Goal: Task Accomplishment & Management: Complete application form

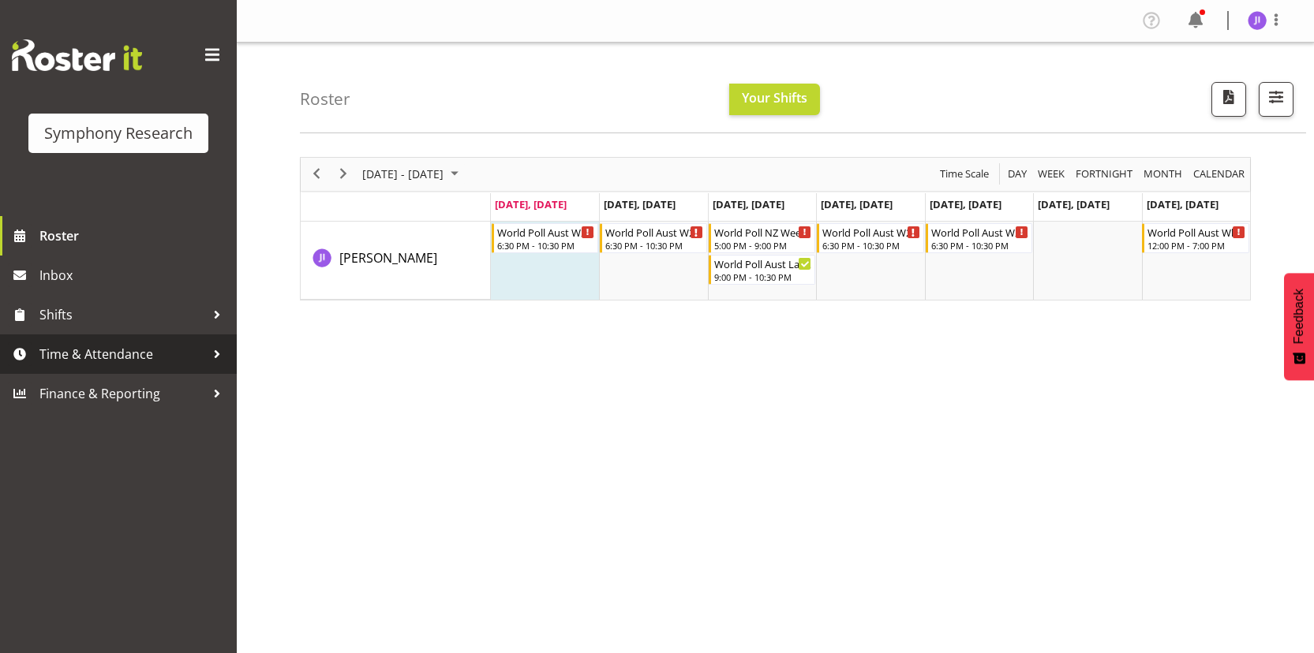
click at [67, 361] on span "Time & Attendance" at bounding box center [122, 354] width 166 height 24
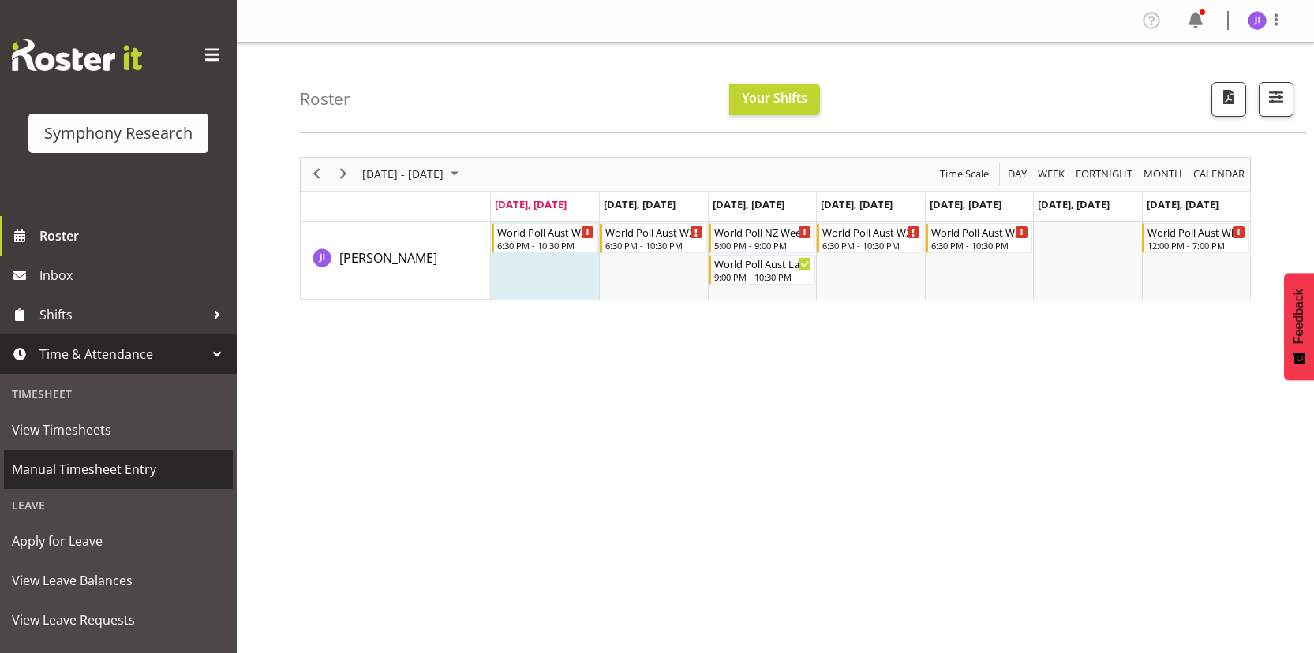
click at [80, 458] on span "Manual Timesheet Entry" at bounding box center [118, 470] width 213 height 24
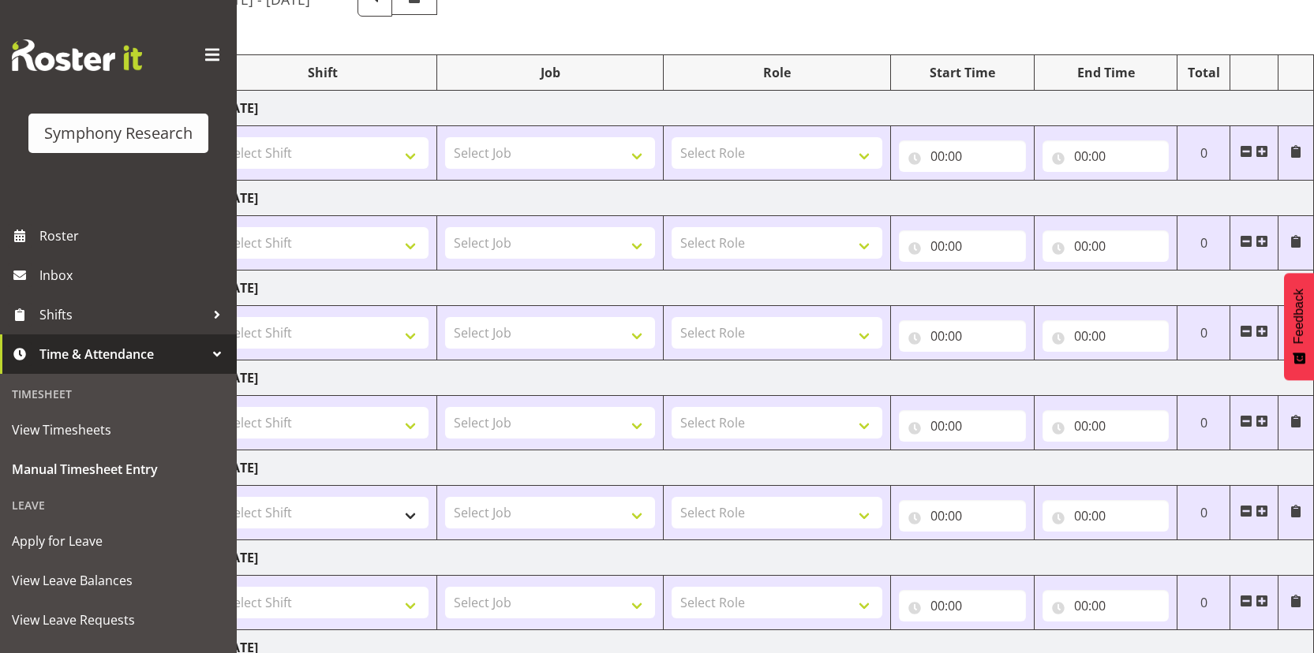
scroll to position [159, 0]
click at [342, 148] on select "Select Shift !!Project Briefing (Job to be assigned) !!Weekend Residential (Ros…" at bounding box center [323, 153] width 211 height 32
select select "48116"
click at [218, 137] on select "Select Shift !!Project Briefing (Job to be assigned) !!Weekend Residential (Ros…" at bounding box center [323, 153] width 211 height 32
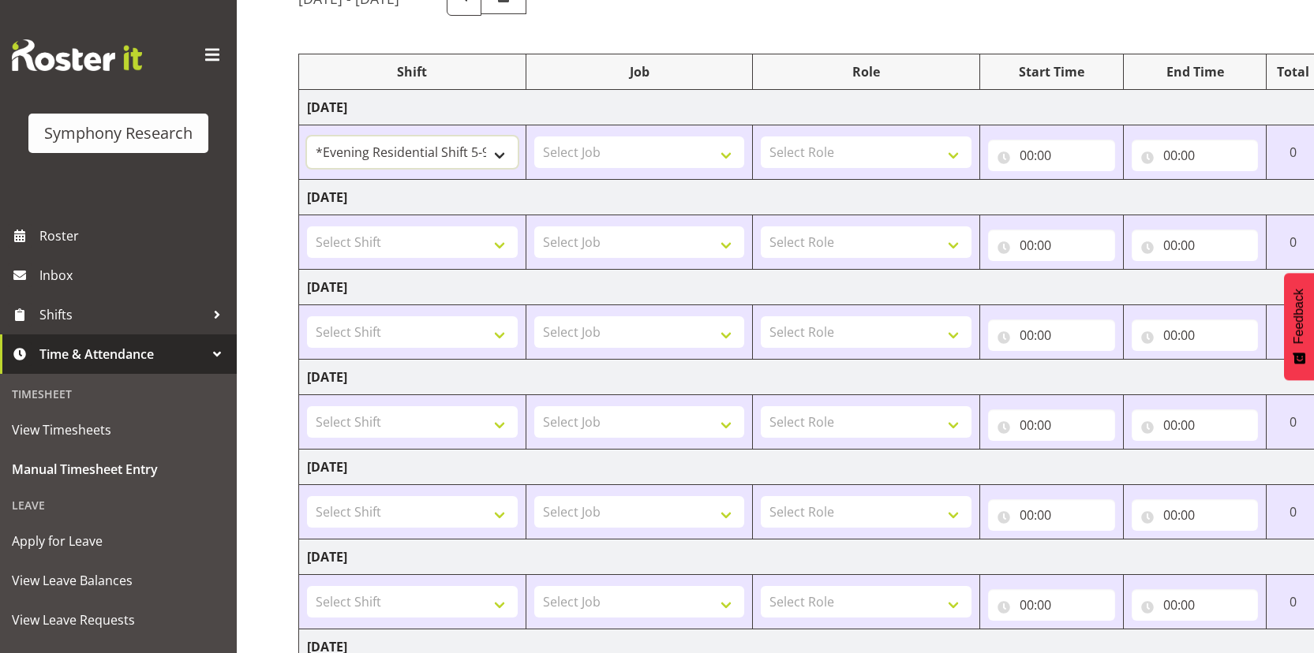
scroll to position [0, 0]
click at [677, 165] on select "Select Job 550060 IF Admin 553492 World Poll Aus Wave 2 Main 2025 553493 World …" at bounding box center [641, 153] width 211 height 32
select select "10499"
click at [536, 137] on select "Select Job 550060 IF Admin 553492 World Poll Aus Wave 2 Main 2025 553493 World …" at bounding box center [641, 153] width 211 height 32
click at [482, 160] on select "!!Project Briefing (Job to be assigned) !!Weekend Residential (Roster IT Shift …" at bounding box center [414, 153] width 211 height 32
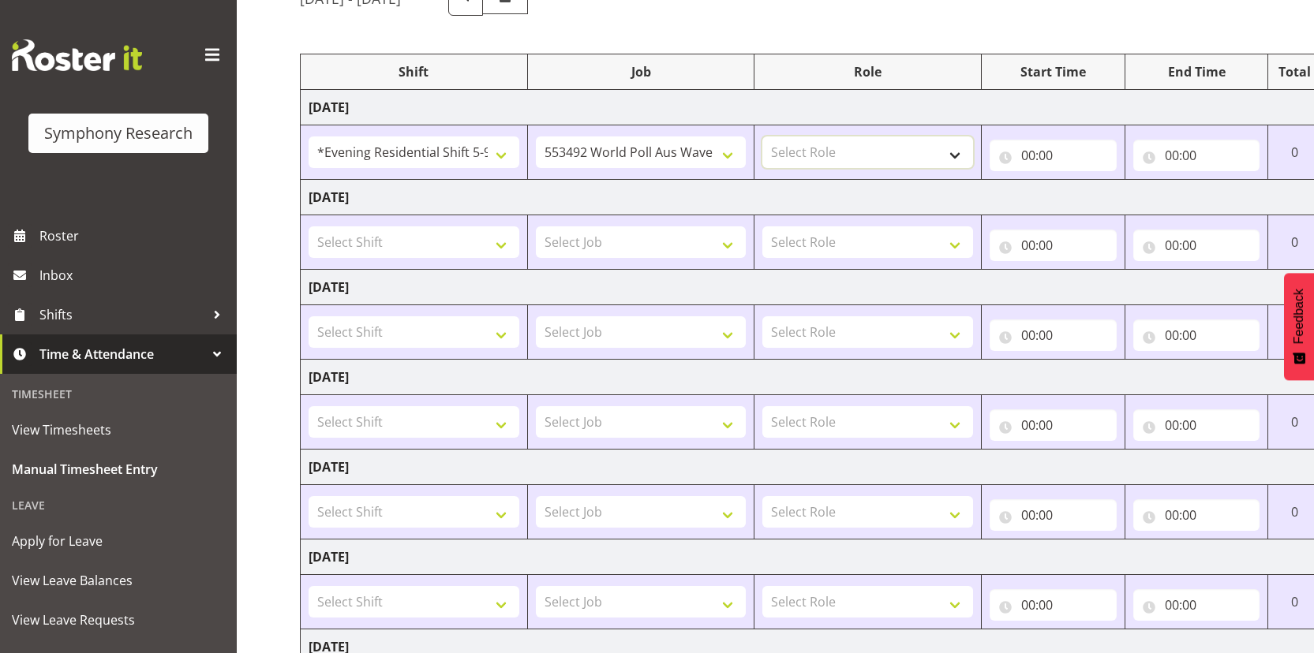
click at [911, 154] on select "Select Role Interviewing Briefing" at bounding box center [867, 153] width 211 height 32
select select "47"
click at [762, 137] on select "Select Role Interviewing Briefing" at bounding box center [867, 153] width 211 height 32
click at [1027, 161] on input "00:00" at bounding box center [1053, 156] width 127 height 32
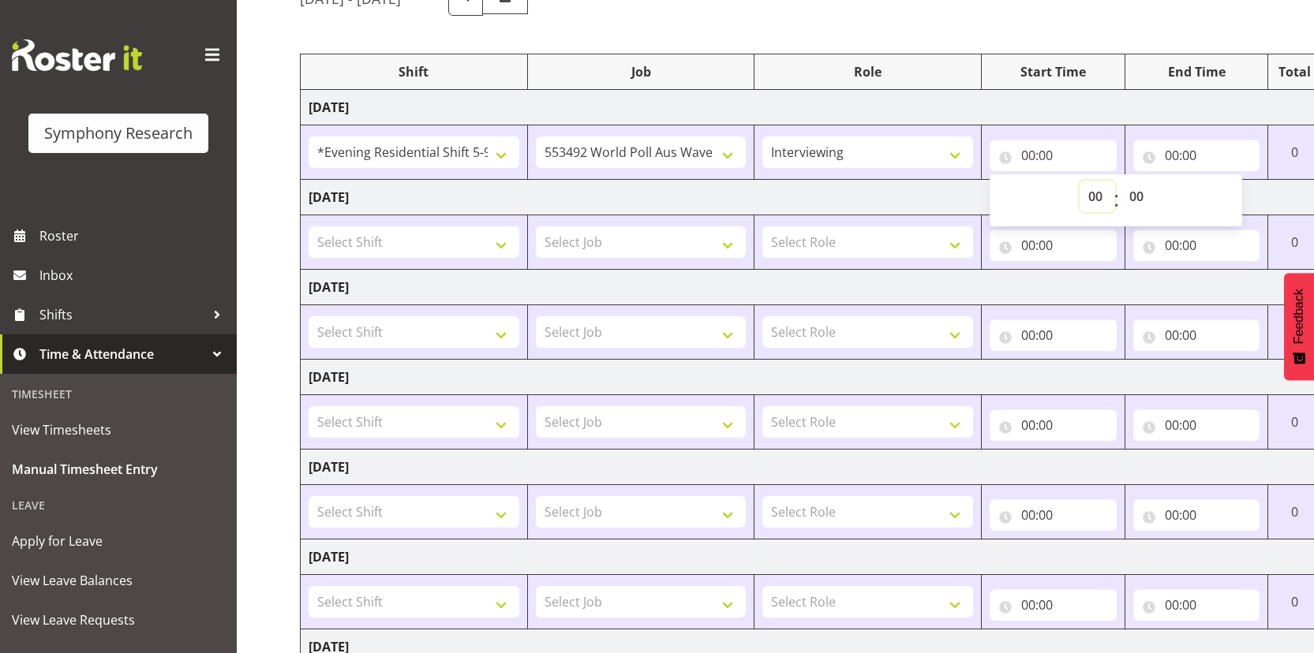
click at [1100, 201] on select "00 01 02 03 04 05 06 07 08 09 10 11 12 13 14 15 16 17 18 19 20 21 22 23" at bounding box center [1098, 197] width 36 height 32
select select "17"
click at [1080, 181] on select "00 01 02 03 04 05 06 07 08 09 10 11 12 13 14 15 16 17 18 19 20 21 22 23" at bounding box center [1098, 197] width 36 height 32
type input "17:00"
click at [1164, 158] on input "00:00" at bounding box center [1196, 156] width 127 height 32
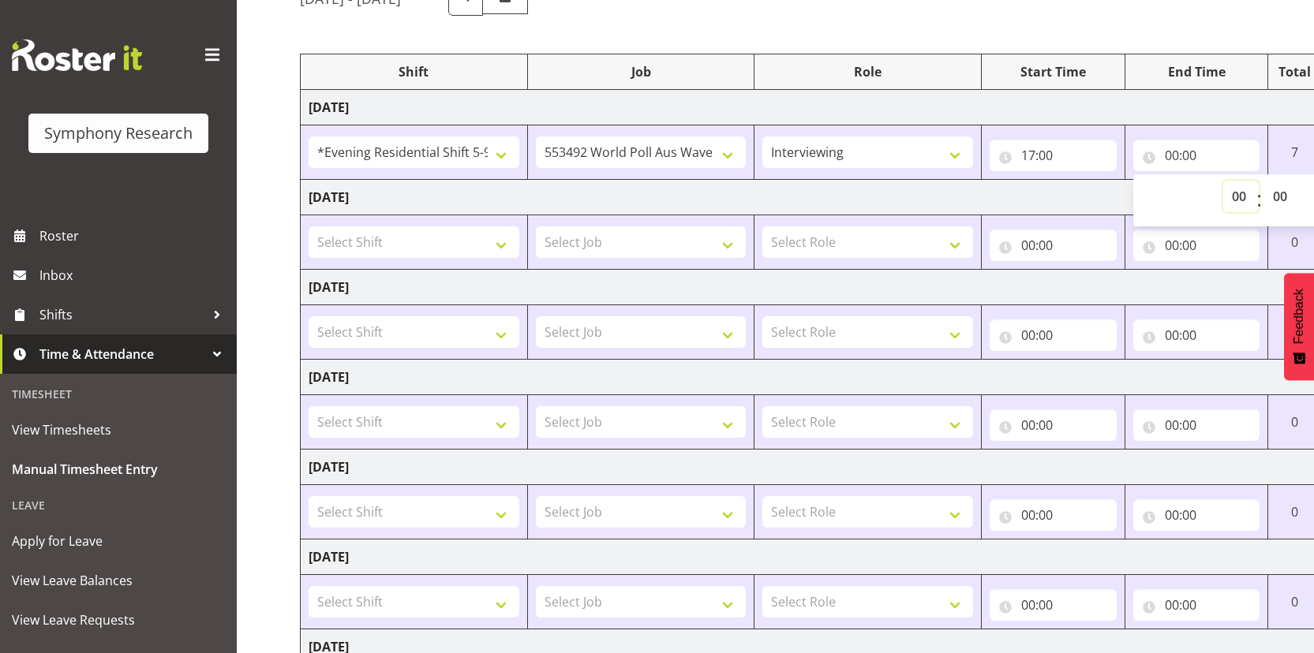
click at [1235, 196] on select "00 01 02 03 04 05 06 07 08 09 10 11 12 13 14 15 16 17 18 19 20 21 22 23" at bounding box center [1241, 197] width 36 height 32
select select "22"
click at [1223, 181] on select "00 01 02 03 04 05 06 07 08 09 10 11 12 13 14 15 16 17 18 19 20 21 22 23" at bounding box center [1241, 197] width 36 height 32
type input "22:00"
click at [1275, 198] on select "00 01 02 03 04 05 06 07 08 09 10 11 12 13 14 15 16 17 18 19 20 21 22 23 24 25 2…" at bounding box center [1282, 197] width 36 height 32
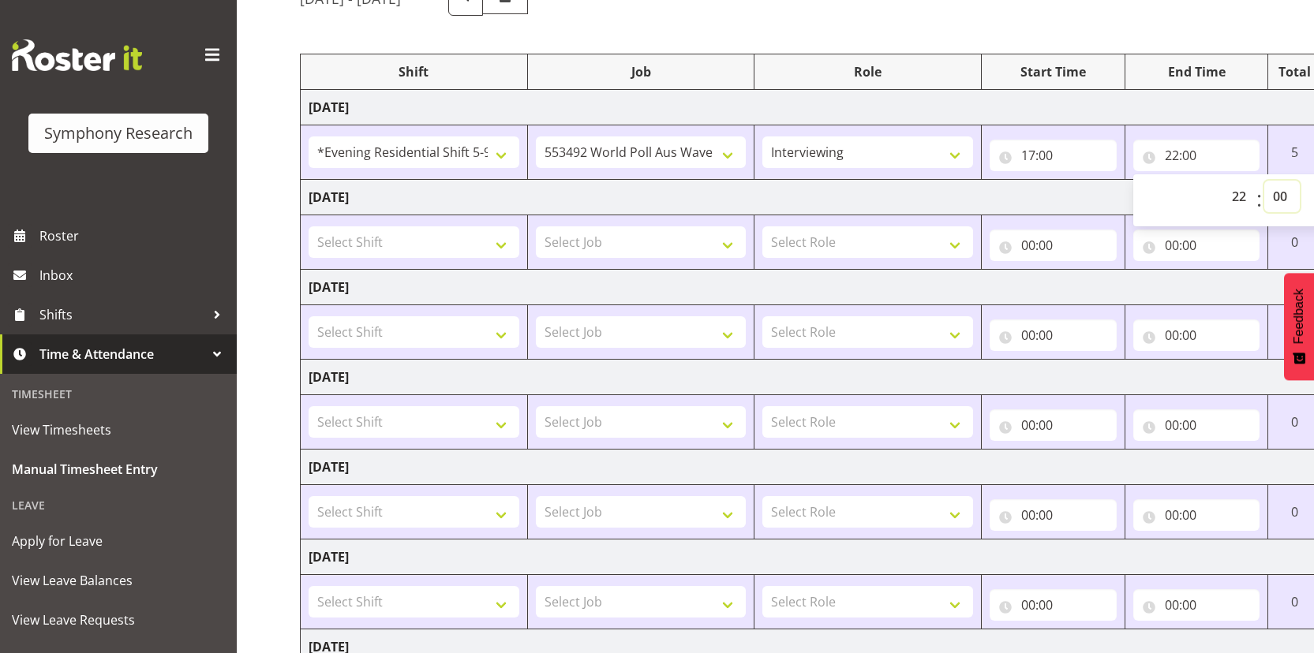
select select "30"
click at [1264, 181] on select "00 01 02 03 04 05 06 07 08 09 10 11 12 13 14 15 16 17 18 19 20 21 22 23 24 25 2…" at bounding box center [1282, 197] width 36 height 32
type input "22:30"
click at [1102, 110] on td "Monday 18th August 2025" at bounding box center [853, 108] width 1104 height 36
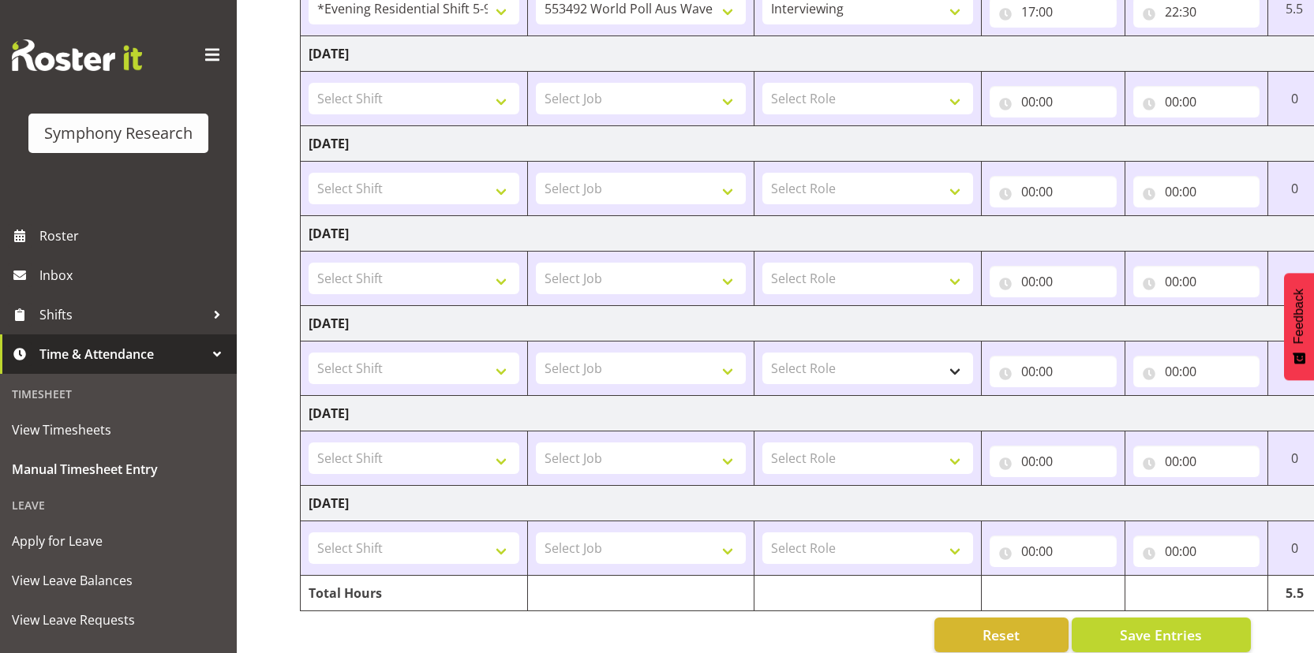
scroll to position [326, 0]
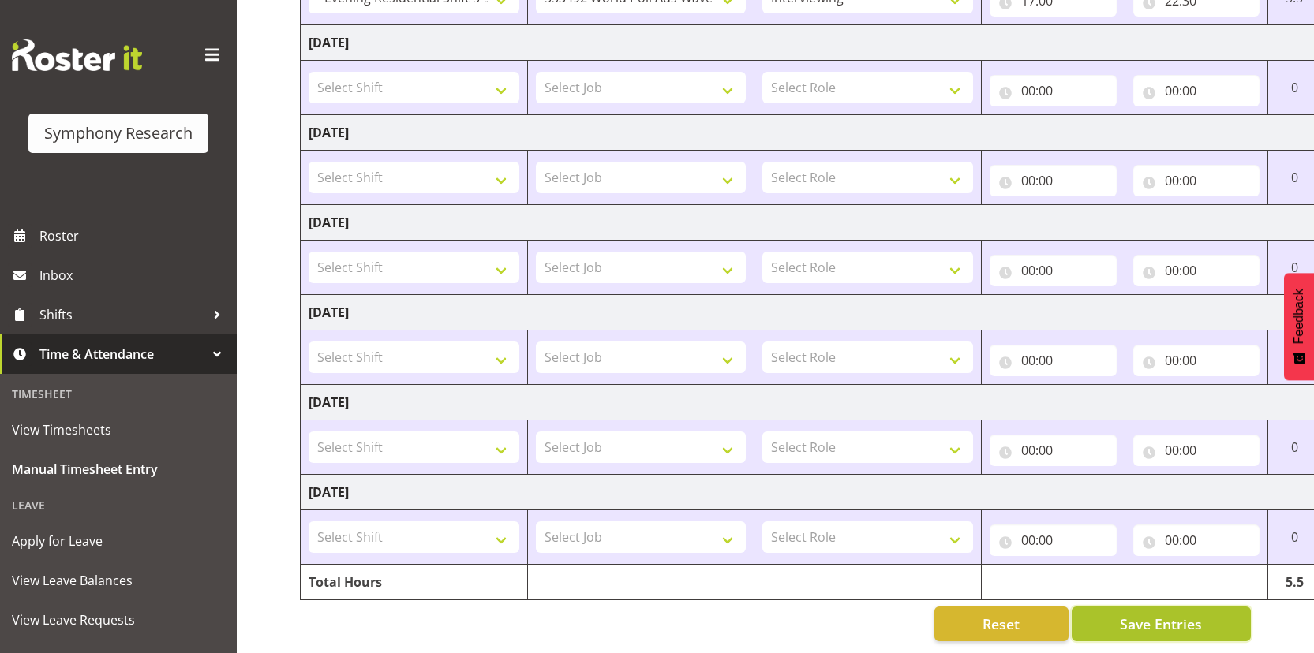
click at [1172, 617] on span "Save Entries" at bounding box center [1161, 624] width 82 height 21
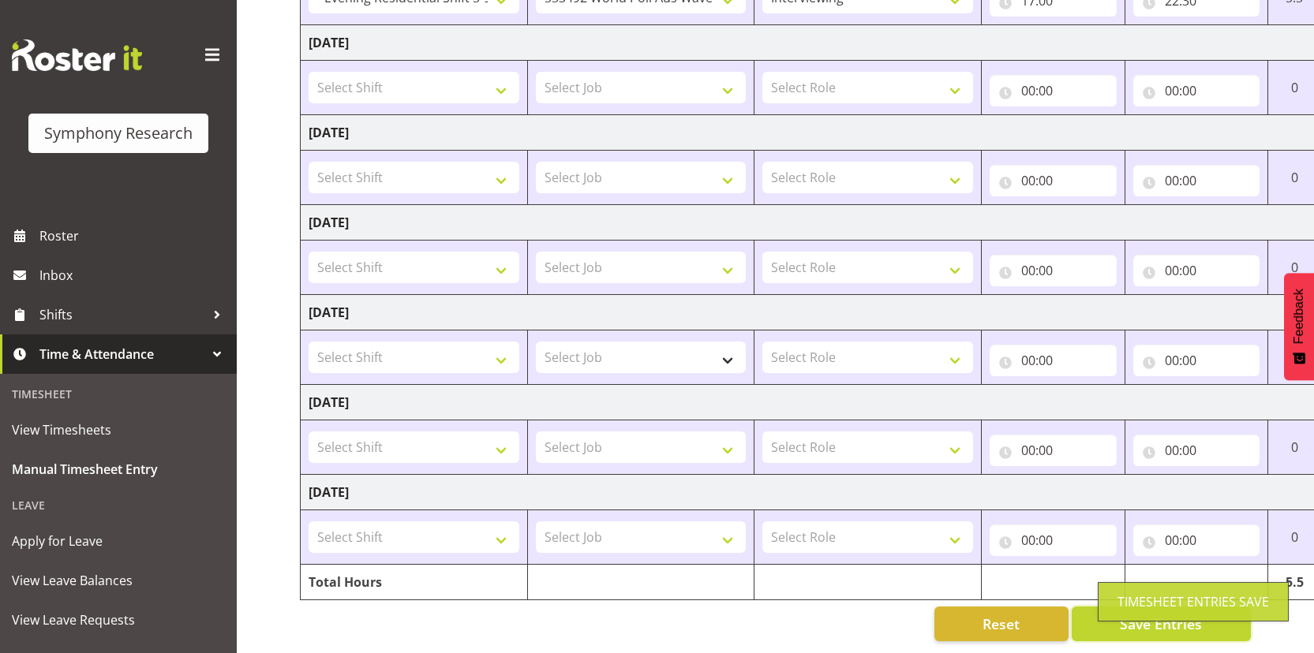
scroll to position [0, 0]
